Goal: Transaction & Acquisition: Book appointment/travel/reservation

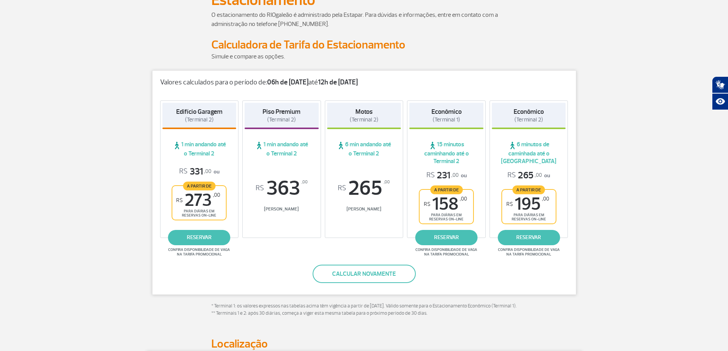
scroll to position [76, 0]
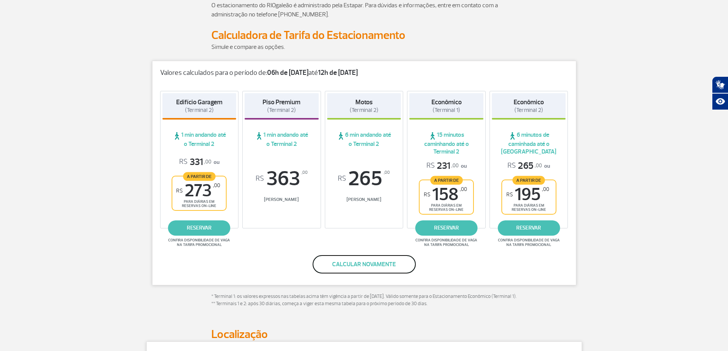
click at [361, 263] on button "Calcular novamente" at bounding box center [364, 264] width 103 height 18
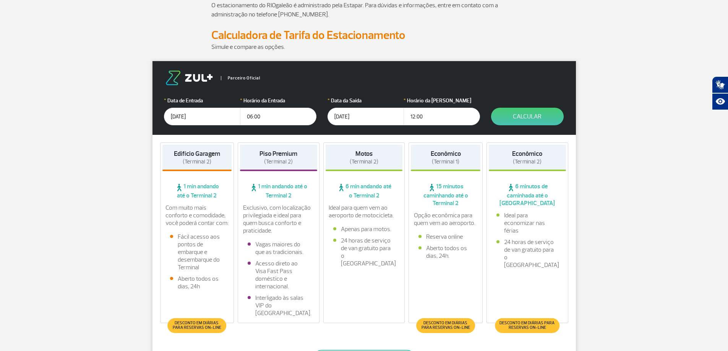
click at [435, 115] on input "12:00" at bounding box center [442, 117] width 76 height 18
click at [529, 116] on button "Calcular" at bounding box center [527, 117] width 73 height 18
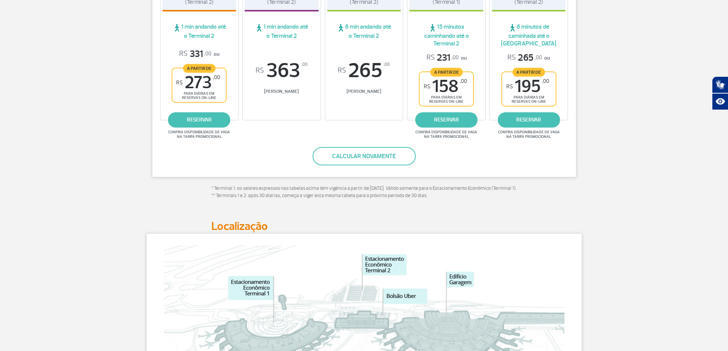
scroll to position [191, 0]
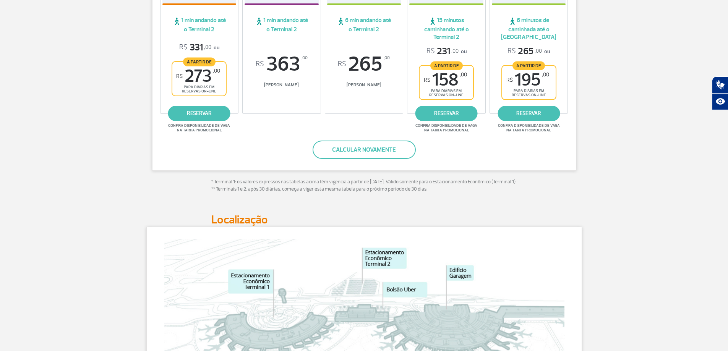
click at [400, 94] on div "R$ 265 ,00 [PERSON_NAME]" at bounding box center [364, 75] width 74 height 42
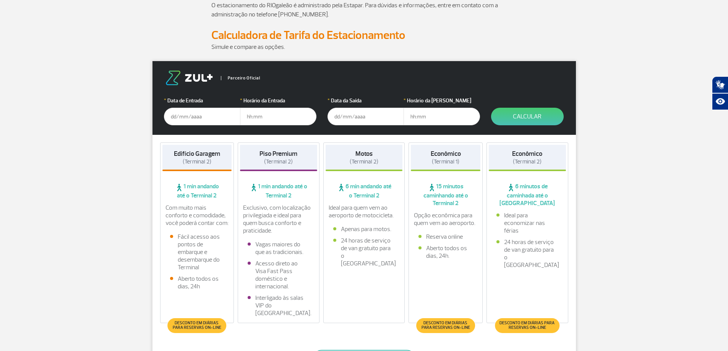
scroll to position [115, 0]
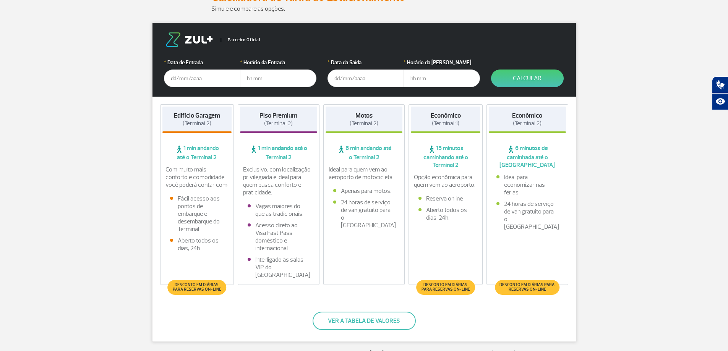
click at [188, 76] on input "text" at bounding box center [202, 79] width 76 height 18
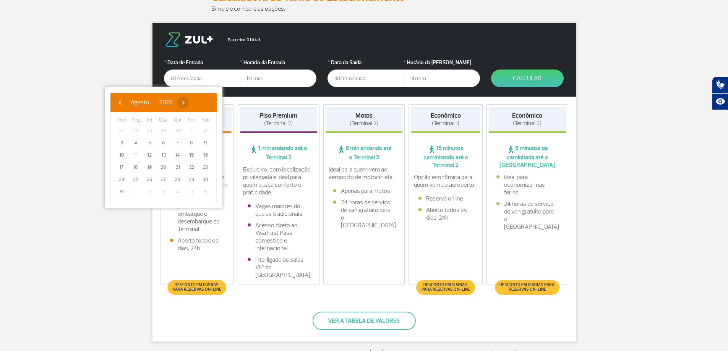
click at [189, 102] on span "›" at bounding box center [182, 102] width 11 height 11
click at [196, 102] on span "›" at bounding box center [189, 102] width 11 height 11
click at [194, 131] on span "3" at bounding box center [191, 131] width 12 height 12
type input "[DATE]"
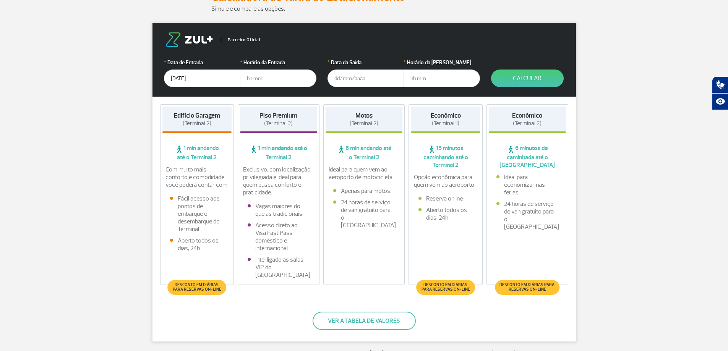
click at [271, 74] on input "text" at bounding box center [278, 79] width 76 height 18
type input "06:00"
click at [362, 77] on input "text" at bounding box center [366, 79] width 76 height 18
click at [352, 78] on input "text" at bounding box center [366, 79] width 76 height 18
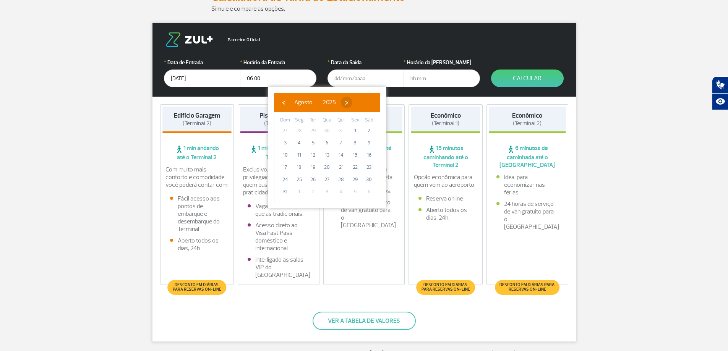
click at [352, 105] on span "›" at bounding box center [346, 102] width 11 height 11
click at [359, 105] on span "›" at bounding box center [353, 102] width 11 height 11
click at [297, 143] on span "6" at bounding box center [299, 143] width 12 height 12
type input "[DATE]"
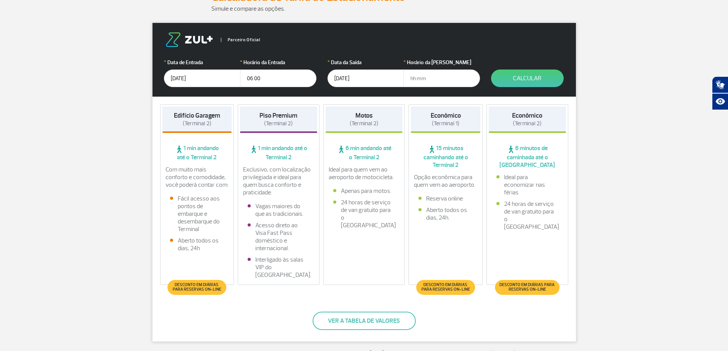
click at [427, 78] on input "text" at bounding box center [442, 79] width 76 height 18
click at [451, 74] on input "12:00" at bounding box center [442, 79] width 76 height 18
type input "12:30"
click at [513, 81] on button "Calcular" at bounding box center [527, 79] width 73 height 18
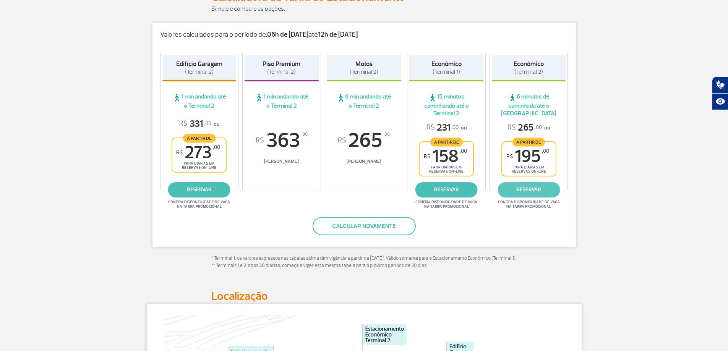
click at [528, 192] on link "reservar" at bounding box center [529, 189] width 62 height 15
click at [436, 188] on link "reservar" at bounding box center [446, 189] width 62 height 15
click at [207, 192] on link "reservar" at bounding box center [199, 189] width 62 height 15
click at [450, 192] on link "reservar" at bounding box center [446, 189] width 62 height 15
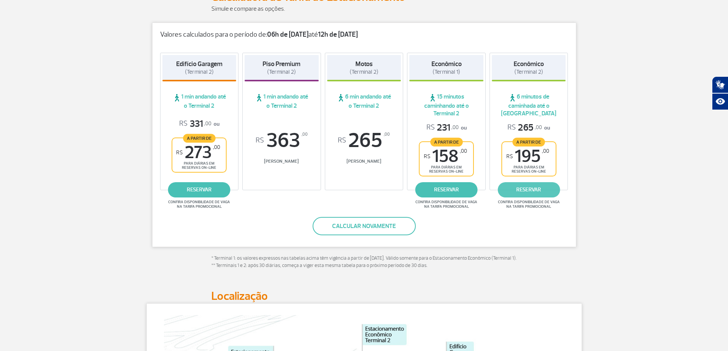
click at [531, 190] on link "reservar" at bounding box center [529, 189] width 62 height 15
